Goal: Navigation & Orientation: Find specific page/section

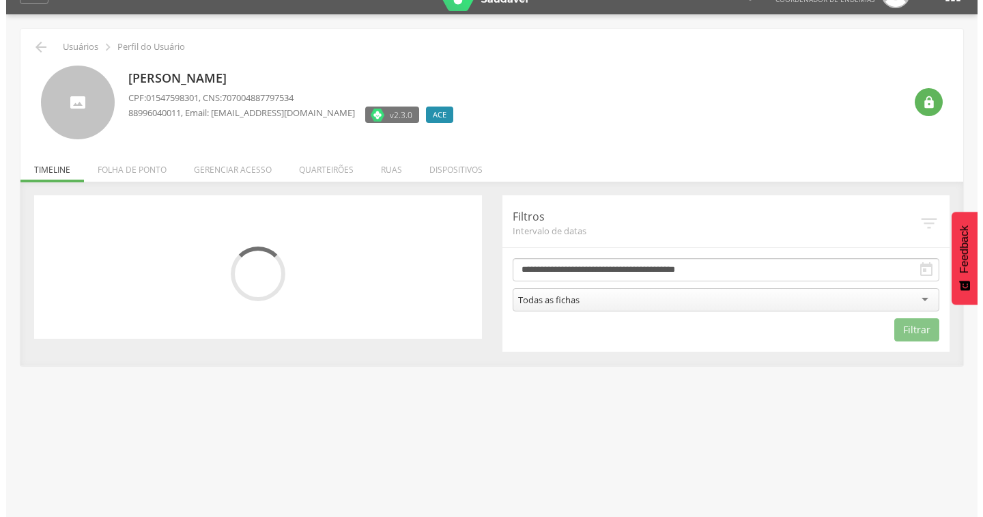
scroll to position [41, 0]
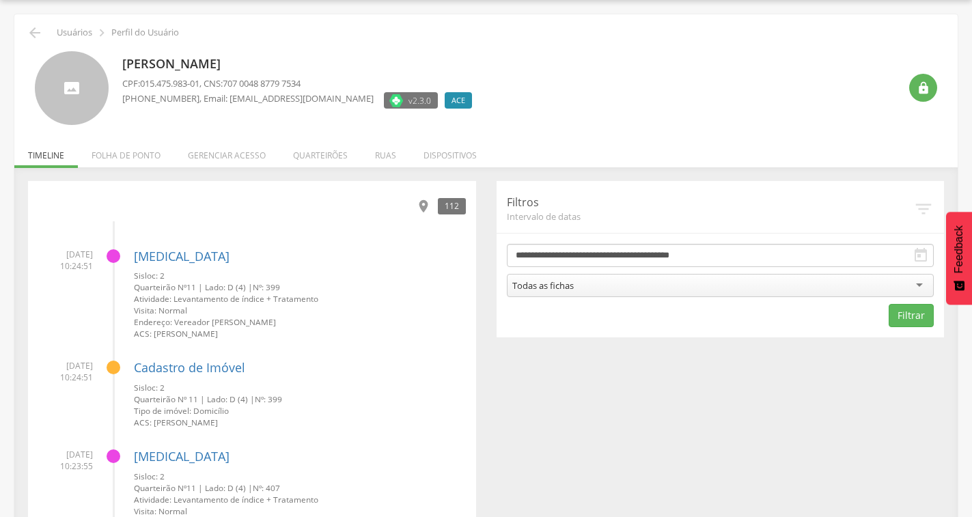
click at [427, 204] on icon "" at bounding box center [423, 206] width 15 height 15
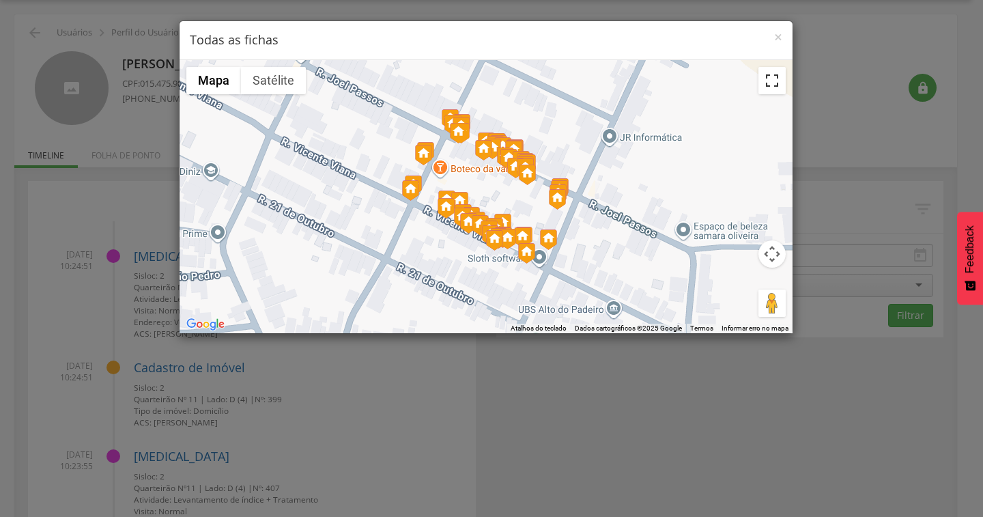
click at [772, 83] on button "Ativar a visualização em tela cheia" at bounding box center [772, 80] width 27 height 27
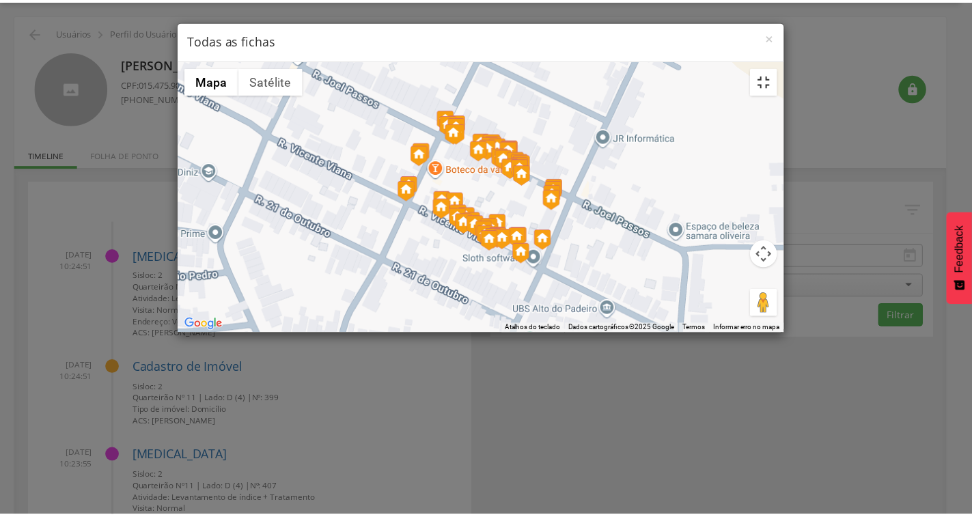
scroll to position [0, 0]
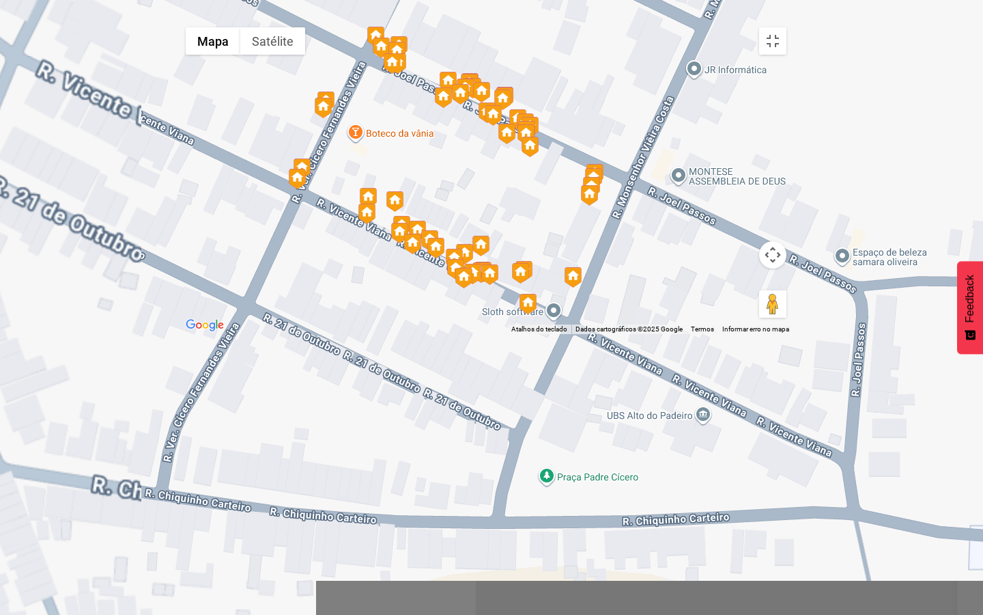
drag, startPoint x: 674, startPoint y: 314, endPoint x: 715, endPoint y: 305, distance: 41.9
click at [715, 305] on div at bounding box center [486, 176] width 615 height 313
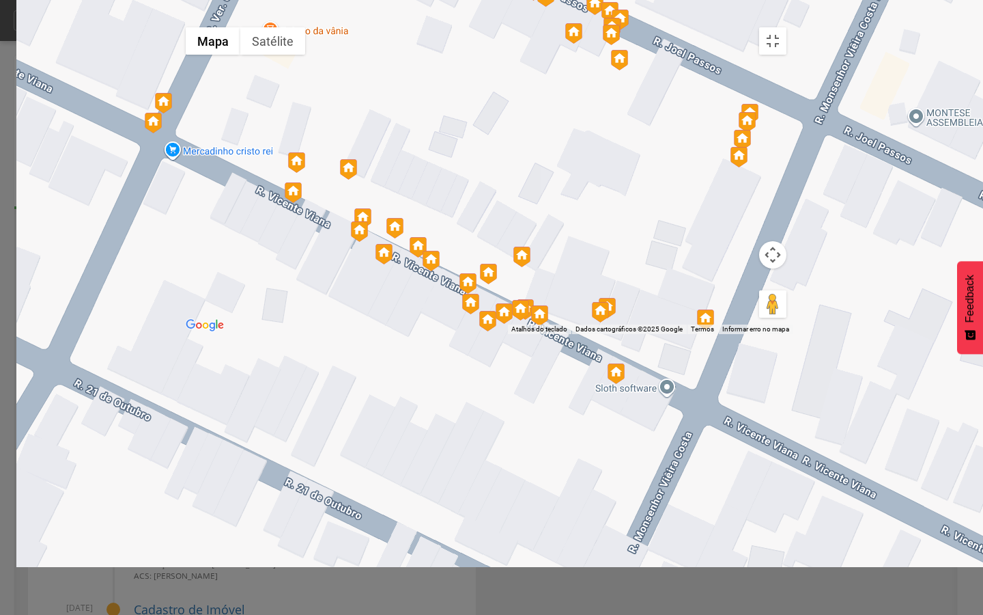
drag, startPoint x: 688, startPoint y: 350, endPoint x: 787, endPoint y: 328, distance: 101.4
click at [787, 328] on div at bounding box center [486, 176] width 615 height 313
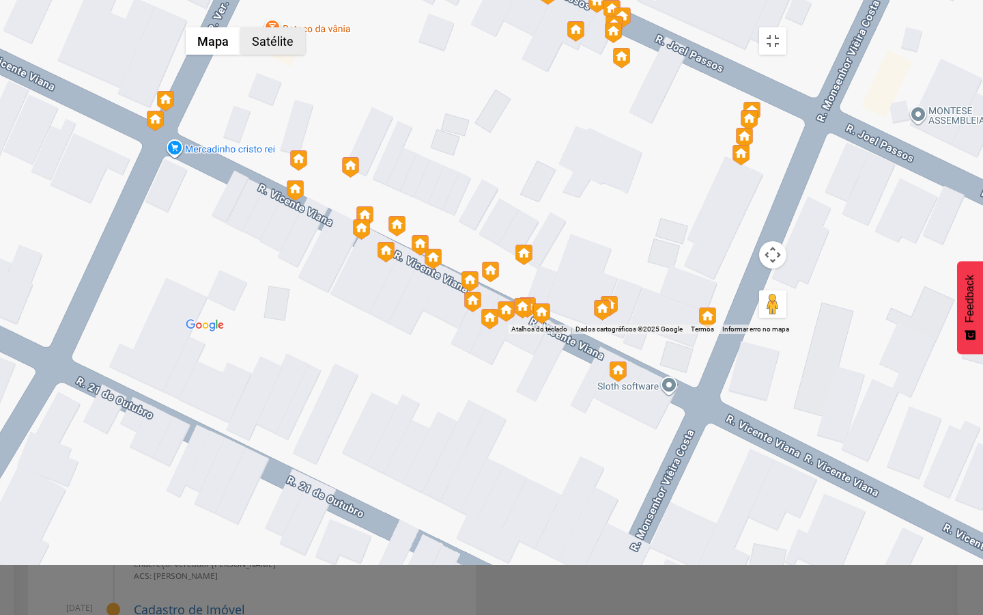
click at [240, 31] on button "Satélite" at bounding box center [272, 40] width 65 height 27
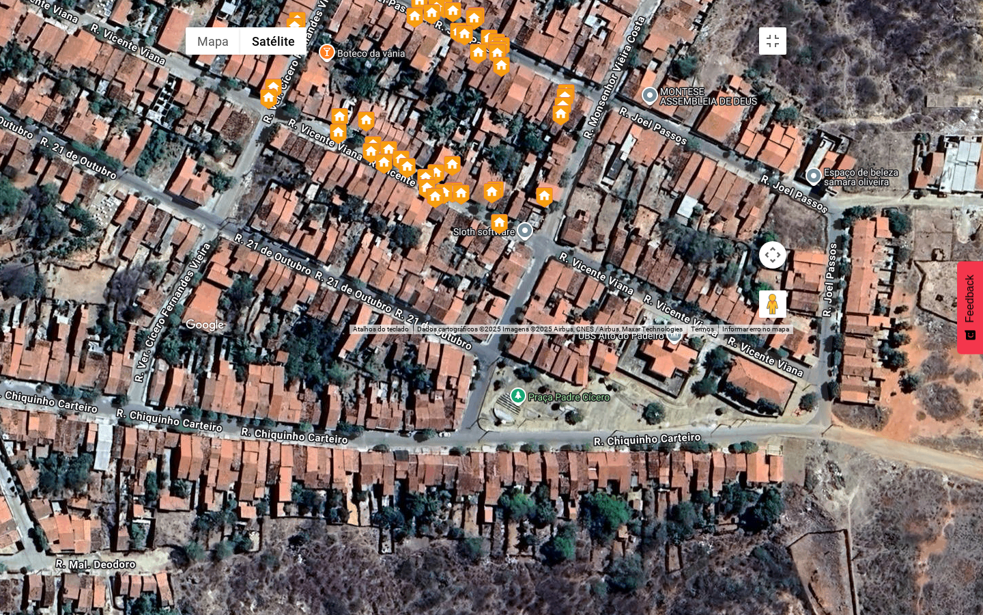
drag, startPoint x: 451, startPoint y: 160, endPoint x: 435, endPoint y: 216, distance: 58.8
click at [435, 216] on div at bounding box center [486, 176] width 615 height 313
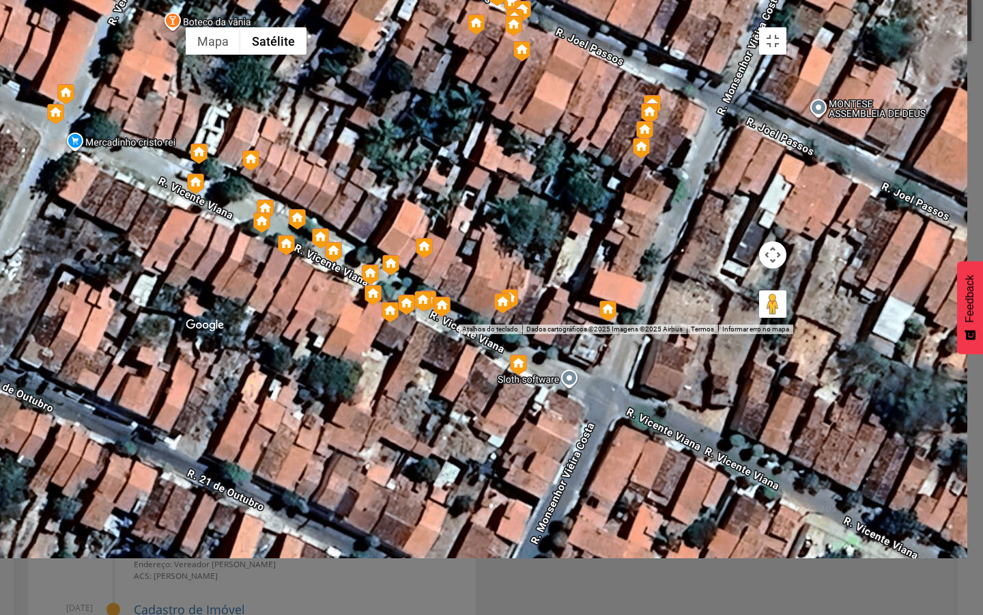
drag, startPoint x: 649, startPoint y: 333, endPoint x: 550, endPoint y: 248, distance: 130.3
click at [550, 248] on div at bounding box center [486, 176] width 615 height 313
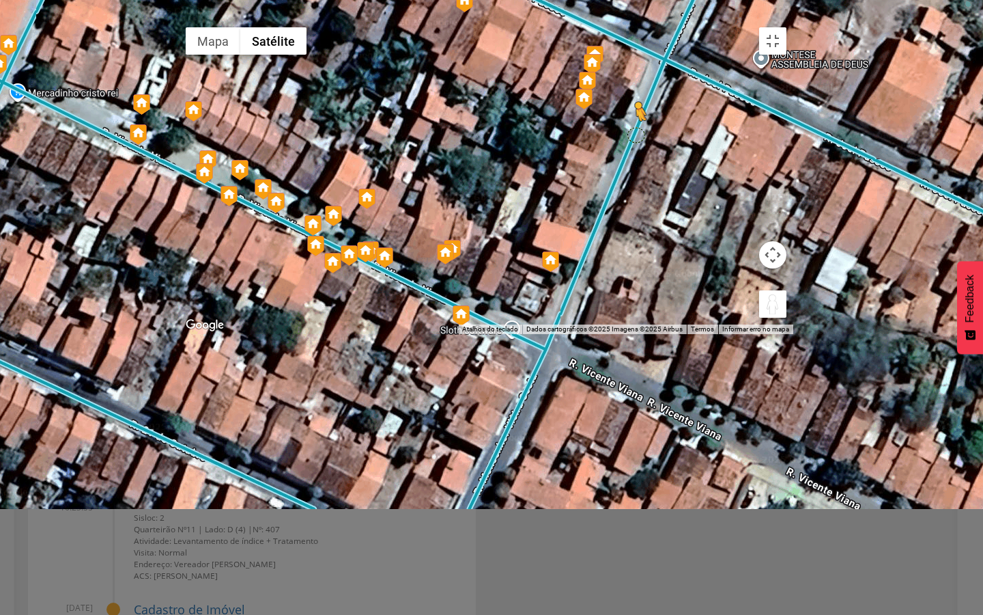
drag, startPoint x: 958, startPoint y: 588, endPoint x: 641, endPoint y: 264, distance: 453.0
click at [641, 264] on div "Pressione as teclas Alt + Enter para ativar o recurso de arrastar com o teclado…" at bounding box center [486, 176] width 615 height 313
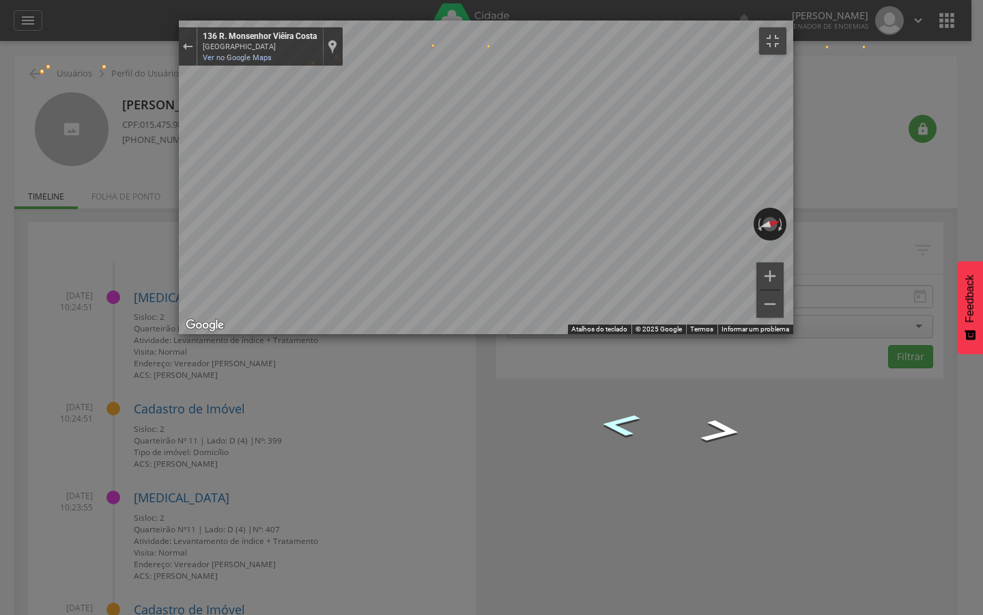
click at [462, 334] on div "Mapa" at bounding box center [486, 176] width 615 height 313
click at [787, 27] on button "Ativar a visualização em tela cheia" at bounding box center [772, 40] width 27 height 27
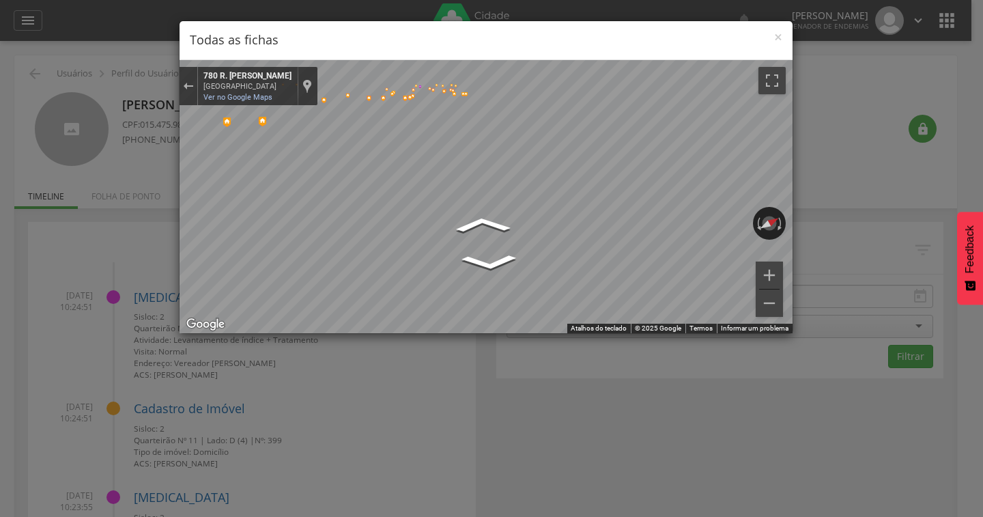
click at [237, 87] on div "[GEOGRAPHIC_DATA]" at bounding box center [247, 86] width 88 height 9
click at [238, 94] on link "Ver no Google Maps" at bounding box center [237, 97] width 69 height 9
click at [780, 36] on span "×" at bounding box center [778, 36] width 8 height 19
